Goal: Complete application form: Complete application form

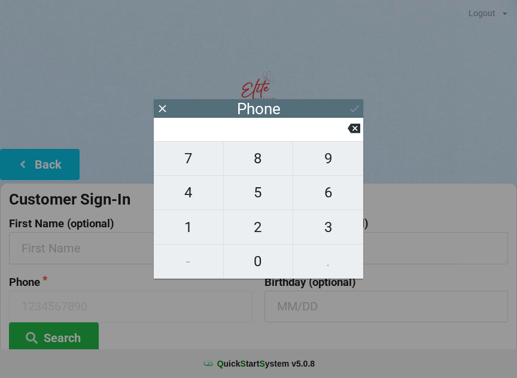
click at [189, 161] on span "7" at bounding box center [188, 158] width 69 height 25
type input "7"
click at [265, 159] on span "8" at bounding box center [258, 158] width 69 height 25
type input "78"
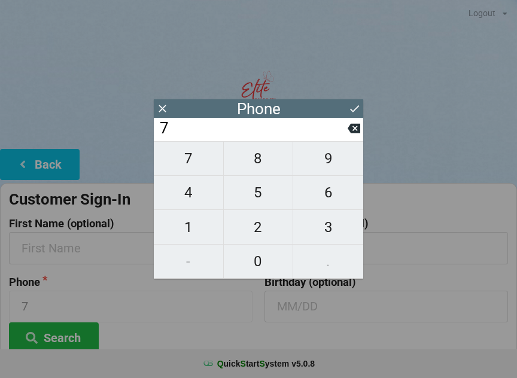
type input "78"
click at [342, 193] on span "6" at bounding box center [328, 192] width 70 height 25
type input "786"
click at [251, 234] on span "2" at bounding box center [258, 227] width 69 height 25
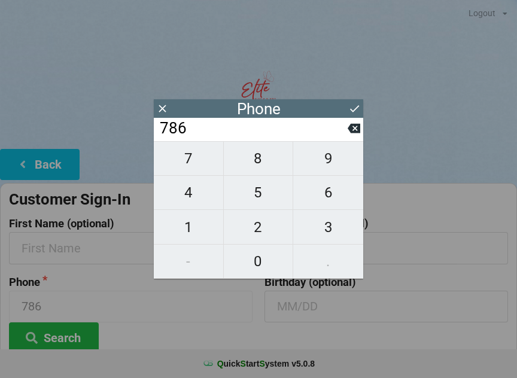
type input "7862"
click at [192, 224] on span "1" at bounding box center [188, 227] width 69 height 25
type input "78621"
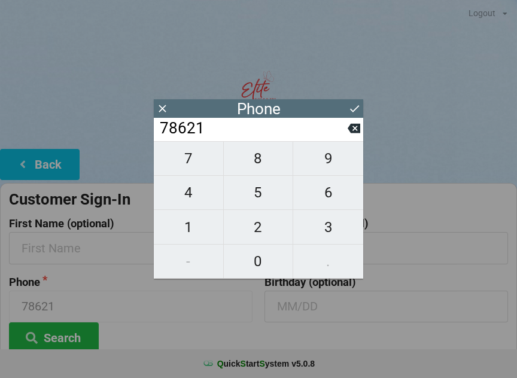
click at [261, 157] on span "8" at bounding box center [258, 158] width 69 height 25
type input "786218"
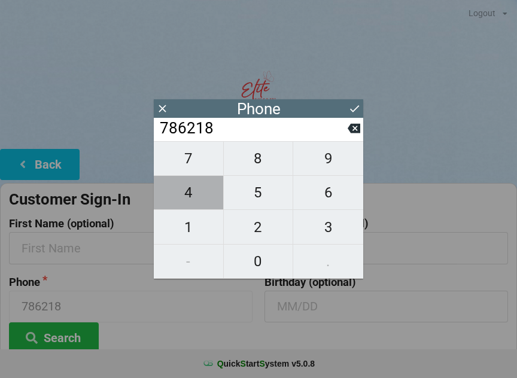
click at [209, 196] on span "4" at bounding box center [188, 192] width 69 height 25
type input "7862184"
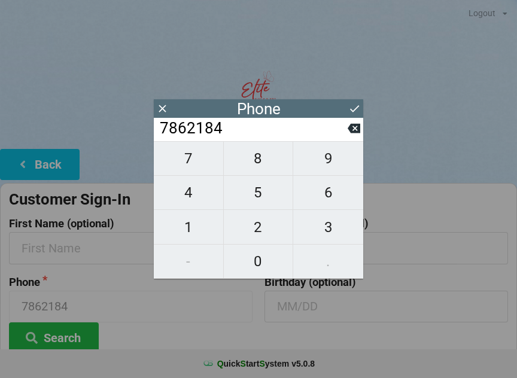
click at [205, 228] on span "1" at bounding box center [188, 227] width 69 height 25
type input "78621841"
click at [203, 203] on span "4" at bounding box center [188, 192] width 69 height 25
type input "786218414"
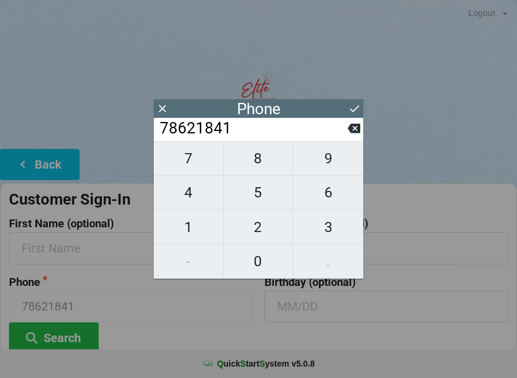
type input "786218414"
click at [253, 240] on span "2" at bounding box center [258, 227] width 69 height 25
type input "7862184142"
click at [356, 133] on icon at bounding box center [353, 129] width 13 height 10
type input "786218414"
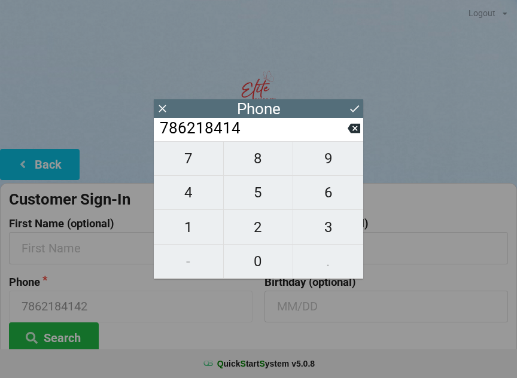
click at [260, 262] on span "0" at bounding box center [258, 261] width 69 height 25
type input "7862184140"
click at [352, 110] on icon at bounding box center [354, 108] width 9 height 7
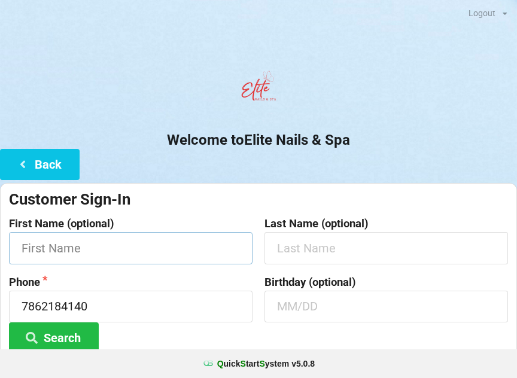
click at [228, 243] on input "text" at bounding box center [130, 248] width 243 height 32
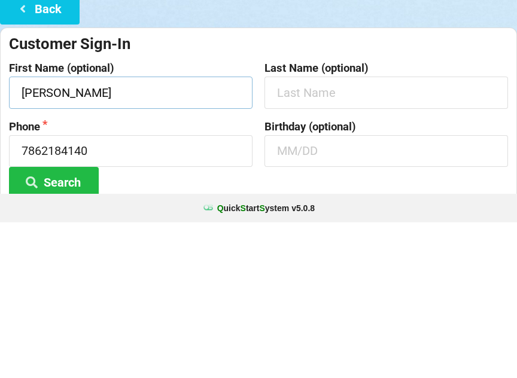
type input "[PERSON_NAME]"
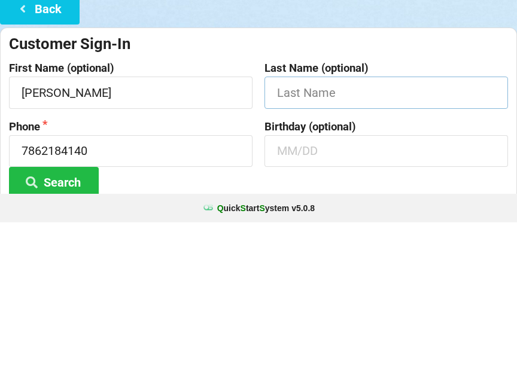
click at [366, 232] on input "text" at bounding box center [385, 248] width 243 height 32
type input "M"
click at [404, 291] on input "text" at bounding box center [385, 307] width 243 height 32
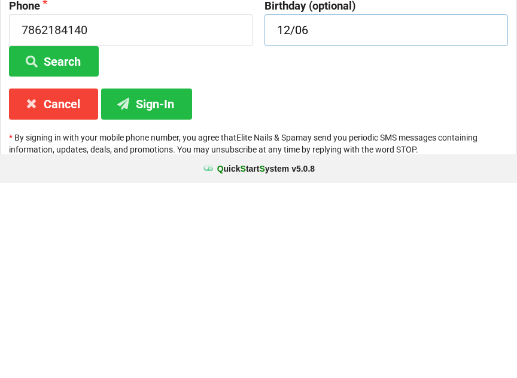
type input "12/06"
click at [170, 283] on button "Sign-In" at bounding box center [146, 298] width 91 height 30
